Goal: Transaction & Acquisition: Purchase product/service

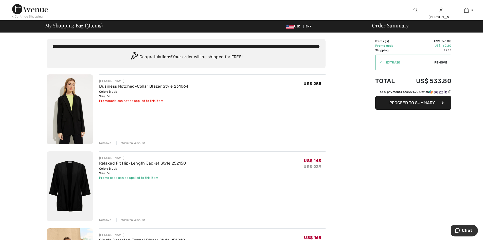
click at [415, 10] on img at bounding box center [415, 10] width 4 height 6
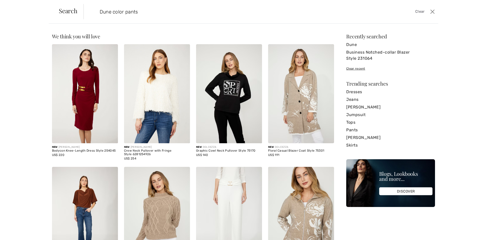
type input "Dune color pants"
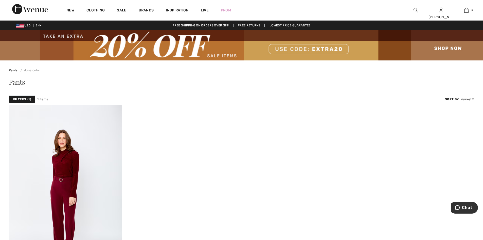
click at [415, 9] on img at bounding box center [415, 10] width 4 height 6
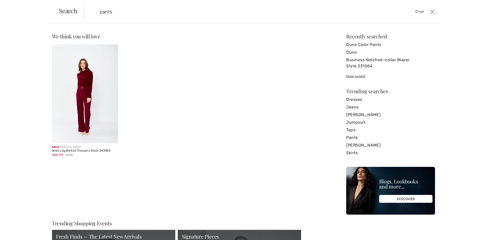
type input "pants"
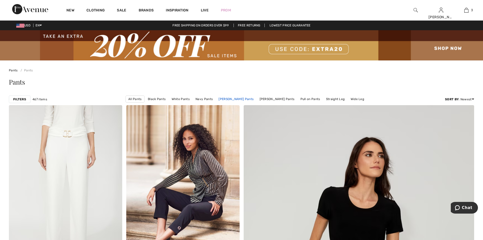
click at [236, 97] on link "Joseph Ribkoff Pants" at bounding box center [236, 99] width 40 height 7
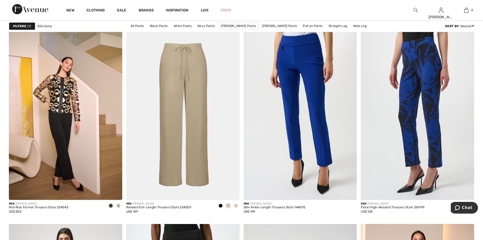
scroll to position [899, 0]
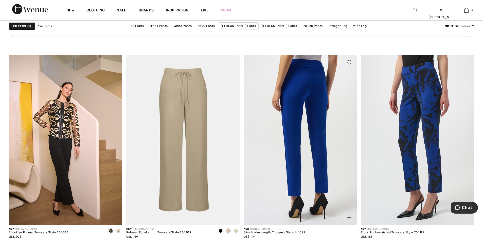
click at [307, 78] on img at bounding box center [300, 140] width 113 height 170
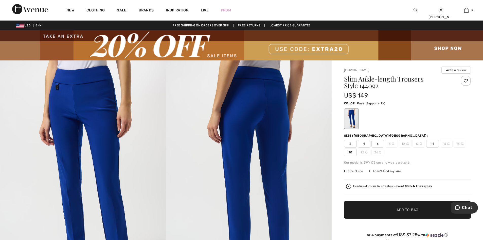
click at [424, 209] on span "✔ Added to Bag Add to Bag" at bounding box center [407, 210] width 127 height 18
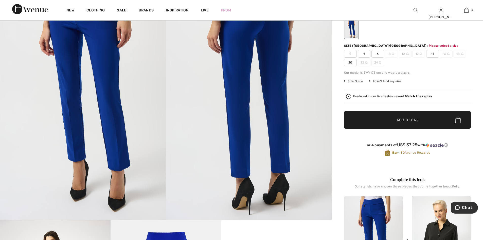
scroll to position [93, 0]
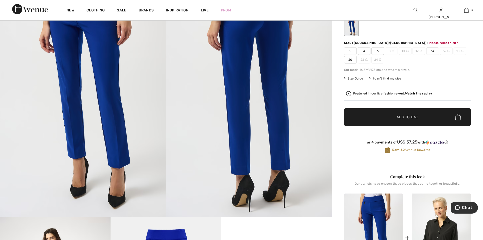
click at [430, 53] on span "14" at bounding box center [432, 51] width 13 height 8
click at [419, 119] on span "✔ Added to Bag Add to Bag" at bounding box center [407, 117] width 127 height 18
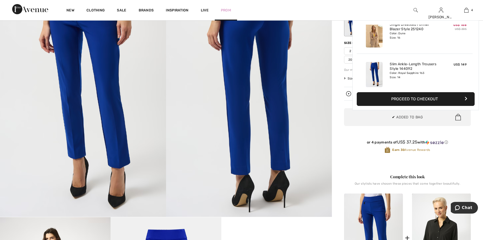
scroll to position [95, 0]
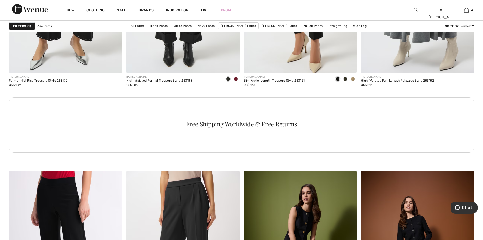
scroll to position [2145, 0]
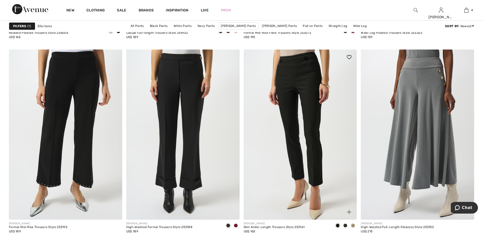
click at [307, 168] on img at bounding box center [300, 134] width 113 height 170
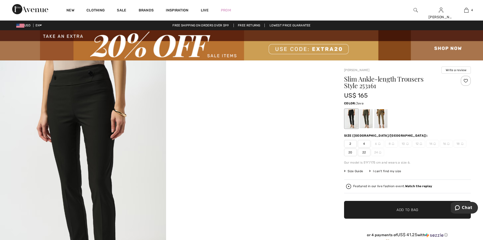
click at [378, 125] on div at bounding box center [380, 118] width 13 height 19
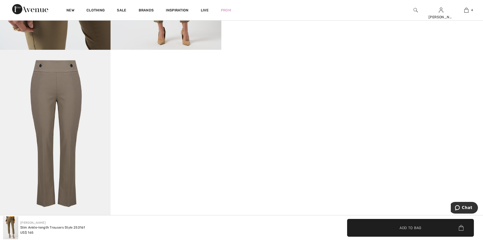
scroll to position [110, 0]
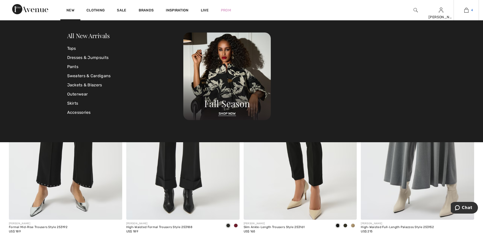
click at [467, 12] on img at bounding box center [466, 10] width 4 height 6
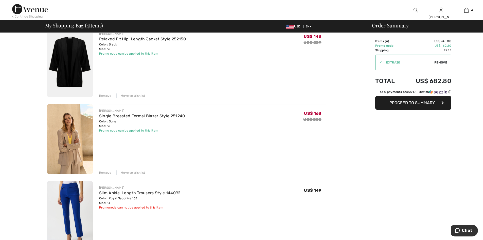
scroll to position [129, 0]
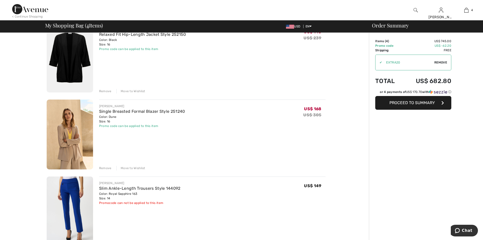
click at [84, 128] on img at bounding box center [70, 134] width 46 height 70
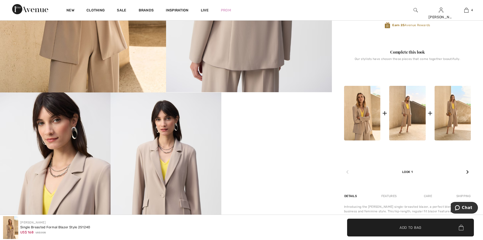
scroll to position [184, 0]
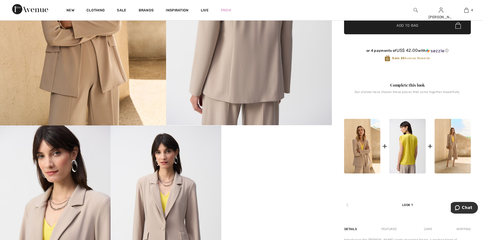
click at [410, 145] on img at bounding box center [407, 146] width 36 height 55
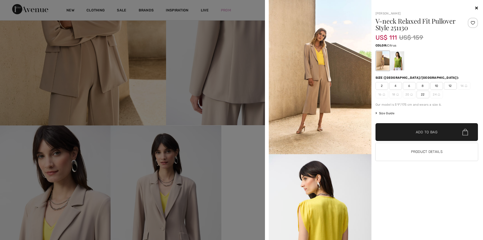
click at [477, 7] on icon at bounding box center [476, 8] width 3 height 4
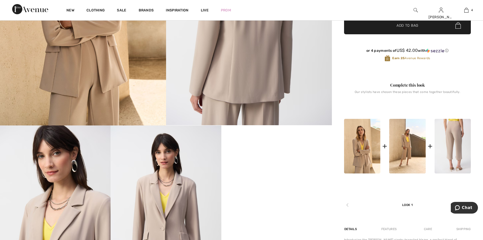
click at [456, 147] on img at bounding box center [453, 146] width 36 height 55
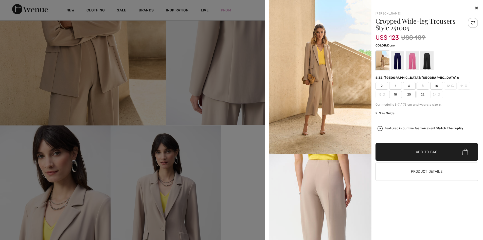
click at [476, 6] on icon at bounding box center [476, 8] width 3 height 4
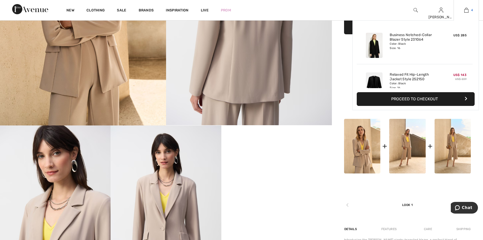
click at [469, 13] on link "4" at bounding box center [466, 10] width 25 height 6
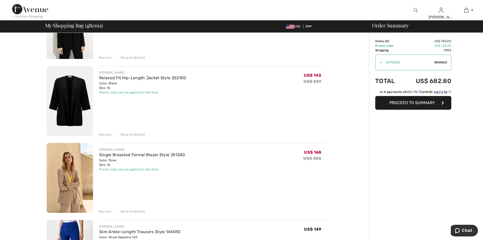
scroll to position [70, 0]
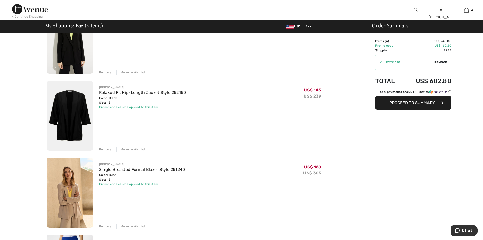
click at [426, 101] on span "Proceed to Summary" at bounding box center [411, 102] width 45 height 5
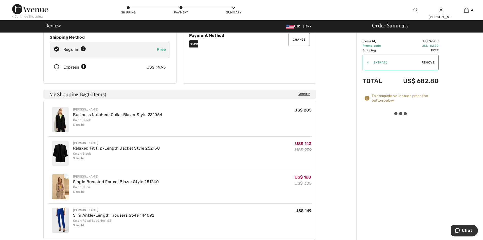
scroll to position [80, 0]
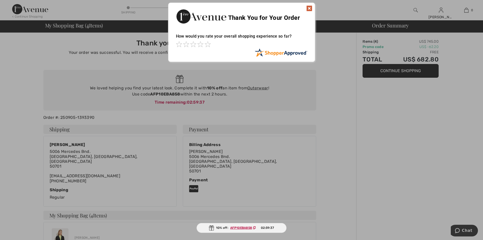
click at [308, 7] on img at bounding box center [309, 8] width 6 height 6
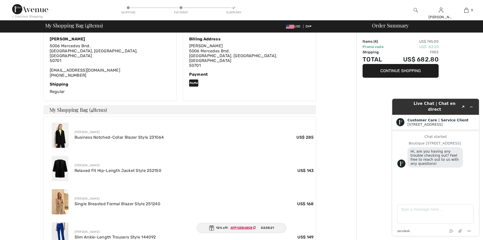
scroll to position [108, 0]
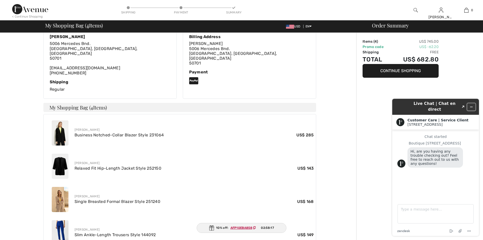
click at [471, 105] on icon "Minimize widget" at bounding box center [471, 107] width 4 height 4
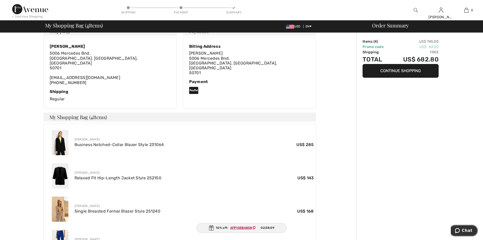
scroll to position [123, 0]
